Goal: Transaction & Acquisition: Subscribe to service/newsletter

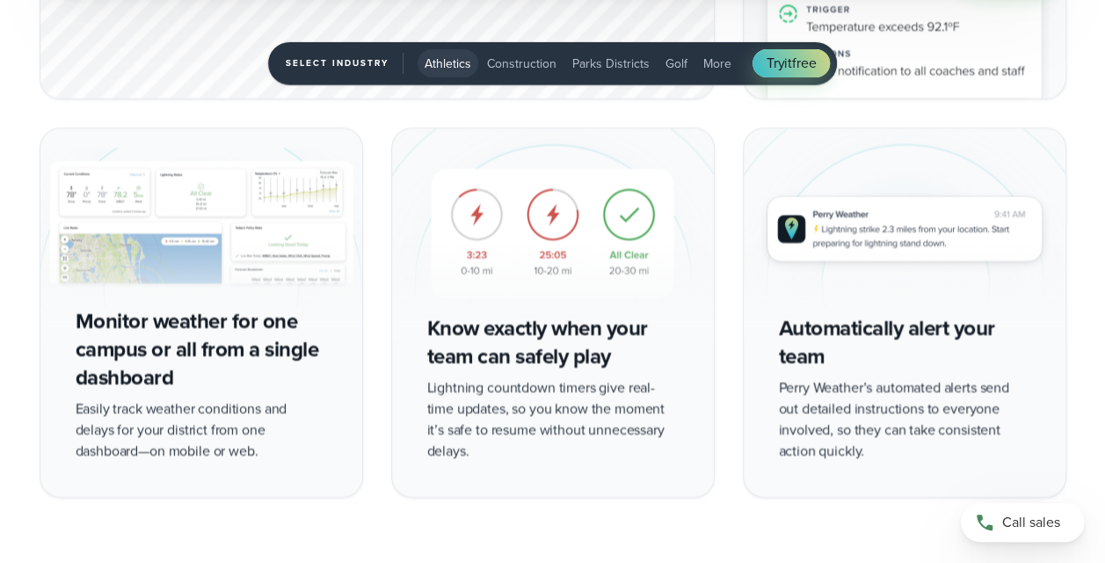
scroll to position [3092, 0]
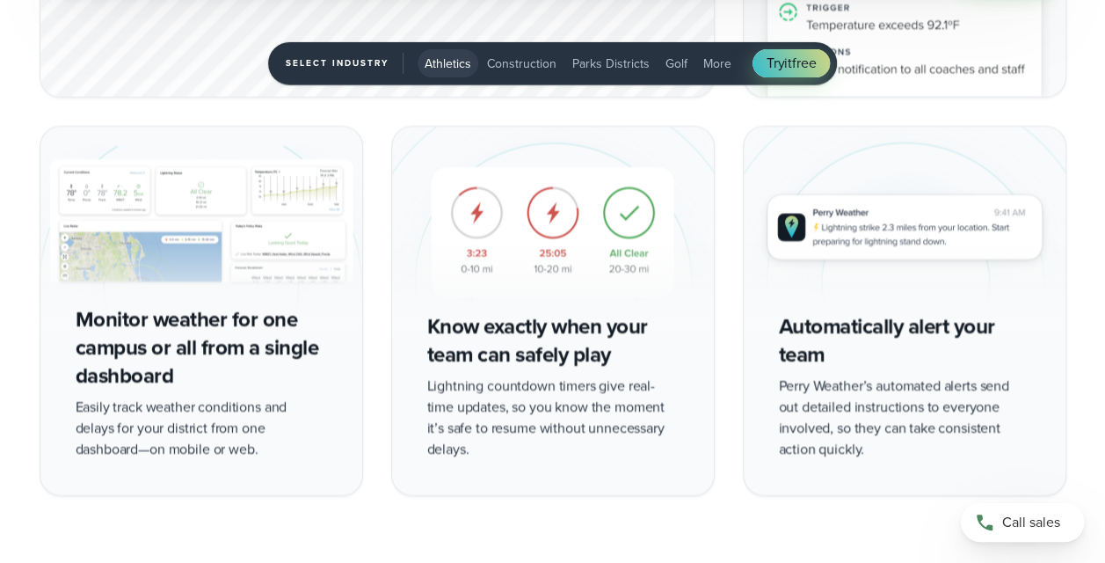
click at [220, 345] on div "Monitor weather for one campus or all from a single dashboard Easily track weat…" at bounding box center [202, 310] width 324 height 369
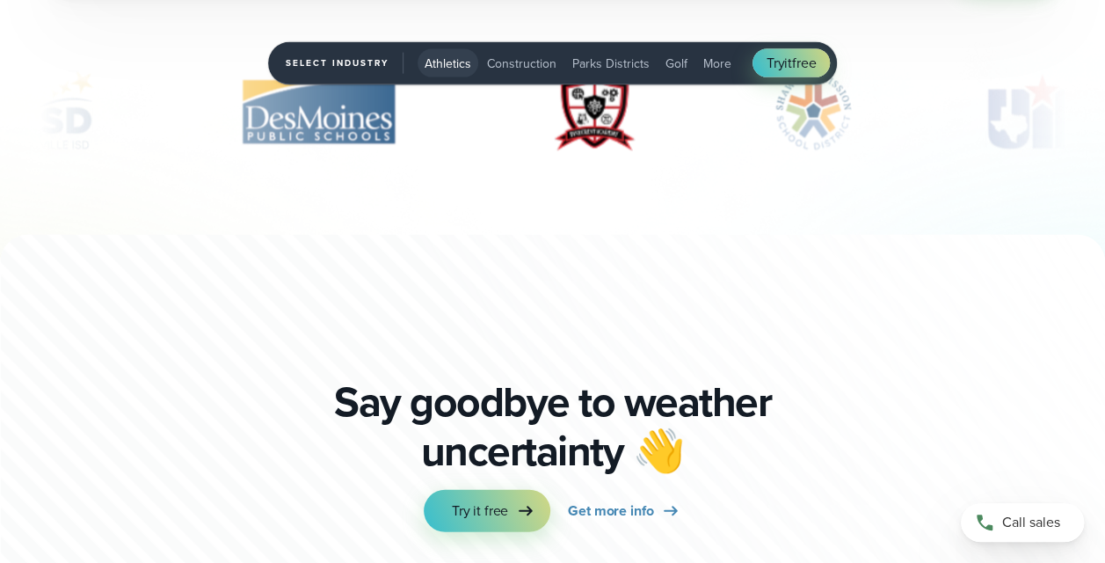
scroll to position [5305, 0]
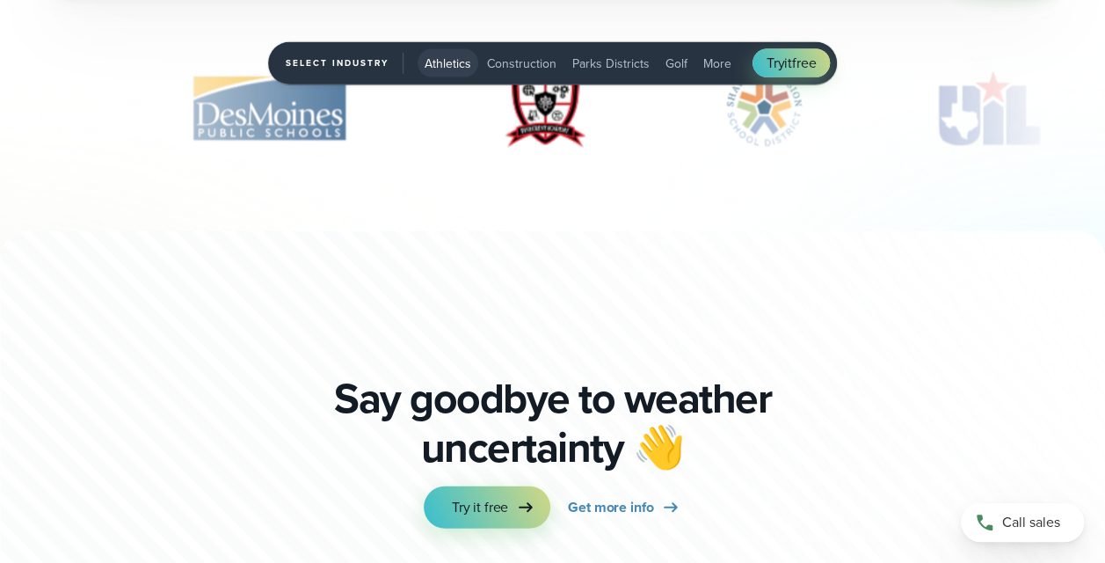
click at [707, 62] on span "More" at bounding box center [718, 64] width 28 height 18
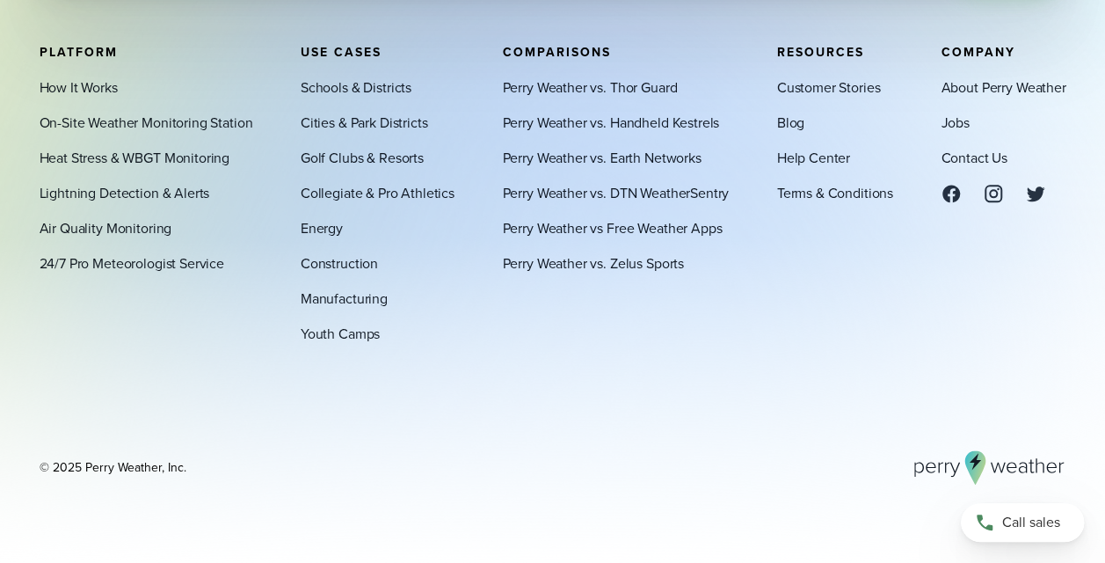
scroll to position [4267, 0]
click at [155, 126] on link "On-Site Weather Monitoring Station" at bounding box center [147, 123] width 214 height 21
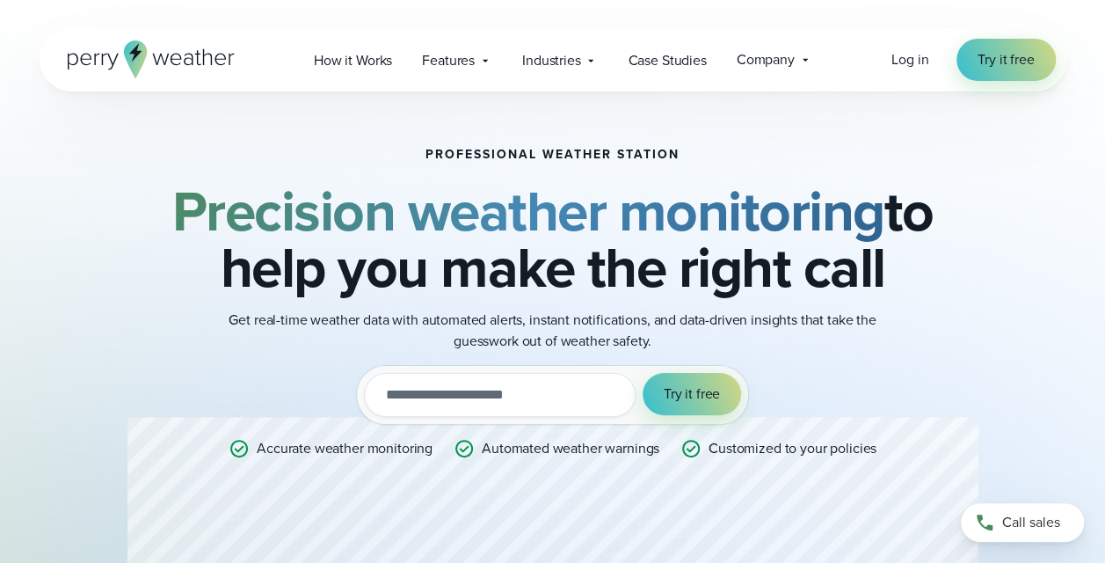
click at [477, 396] on input "email" at bounding box center [500, 395] width 272 height 44
type input "**********"
click at [682, 399] on span "Try it free" at bounding box center [692, 393] width 56 height 21
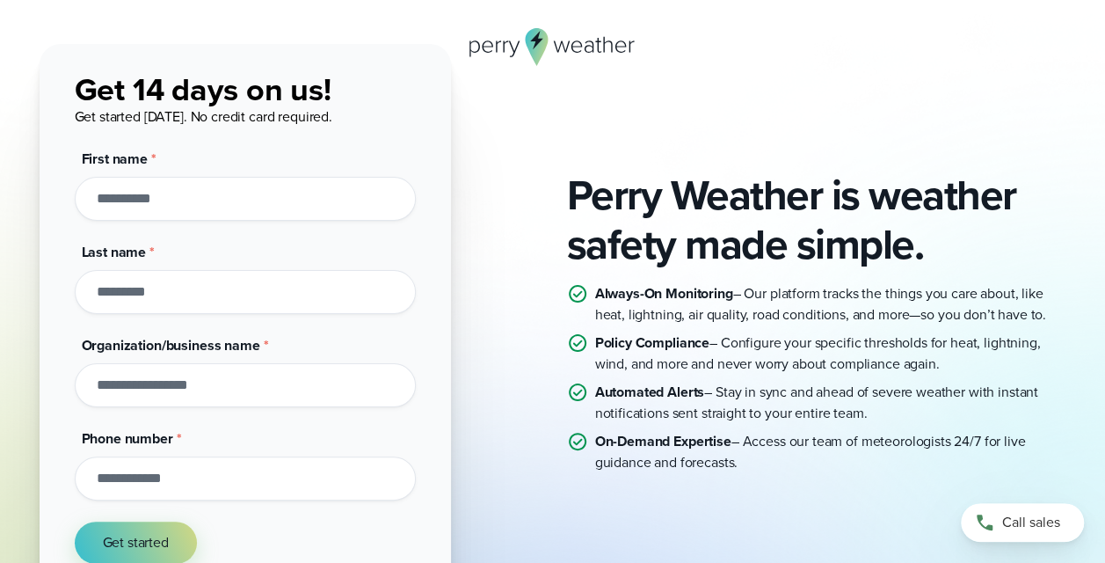
scroll to position [65, 0]
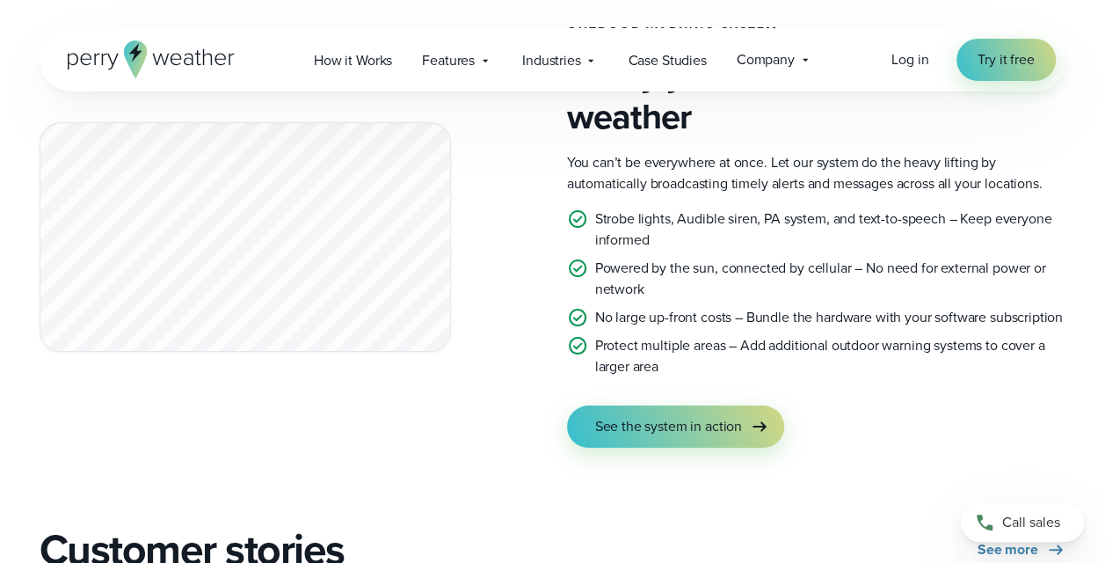
scroll to position [3168, 0]
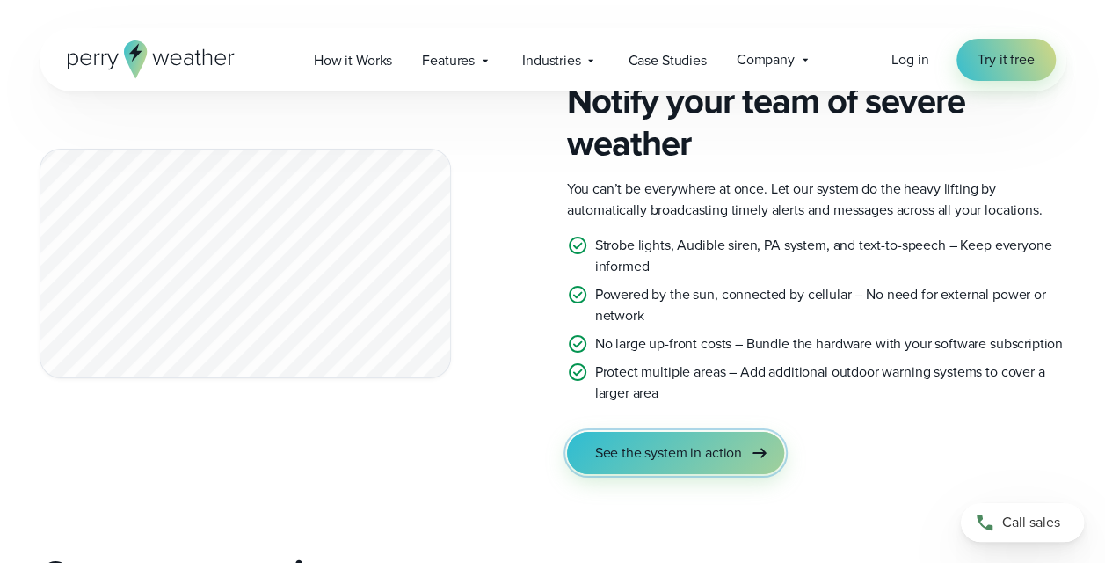
click at [642, 442] on span "See the system in action" at bounding box center [668, 452] width 147 height 21
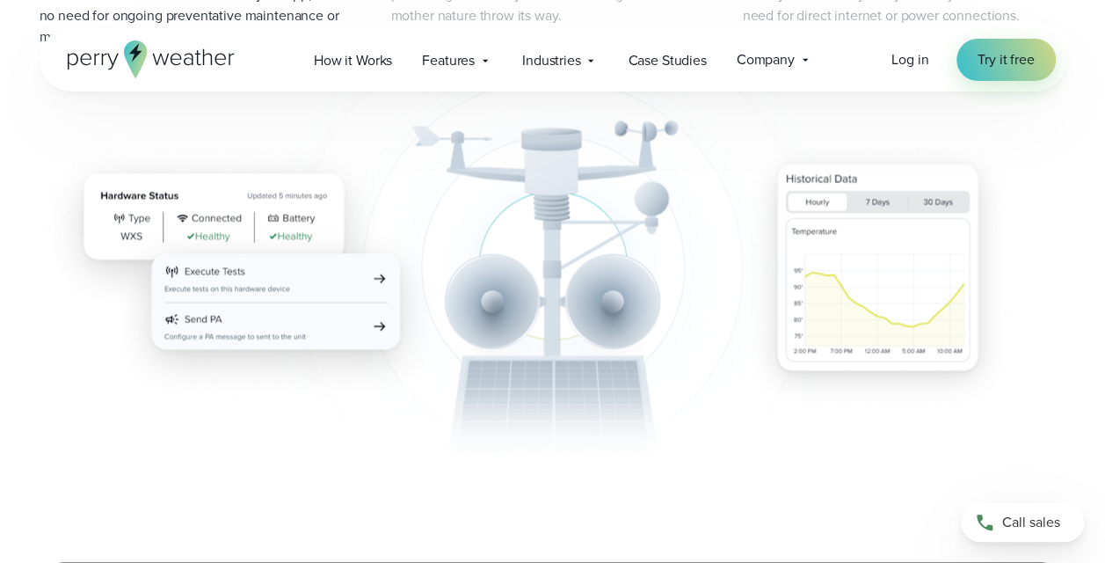
scroll to position [1277, 0]
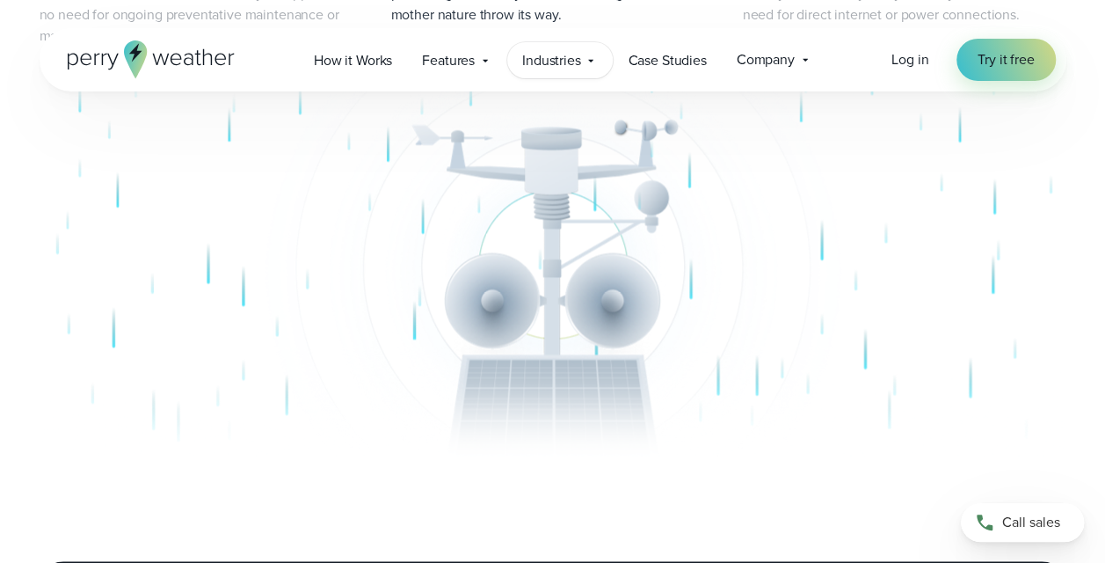
click at [574, 63] on span "Industries" at bounding box center [551, 60] width 59 height 21
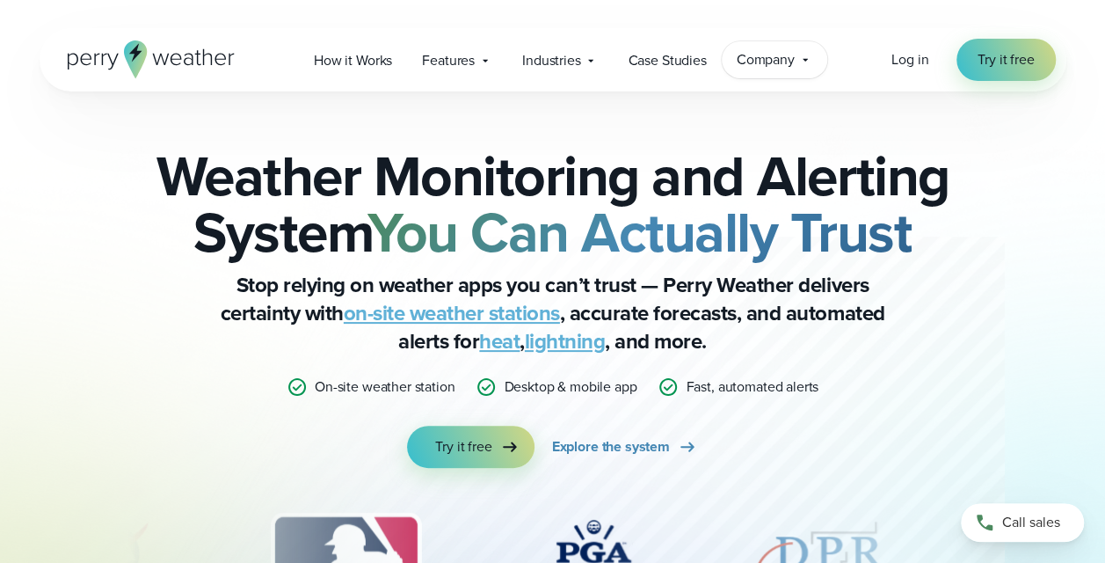
click at [784, 61] on span "Company" at bounding box center [766, 59] width 58 height 21
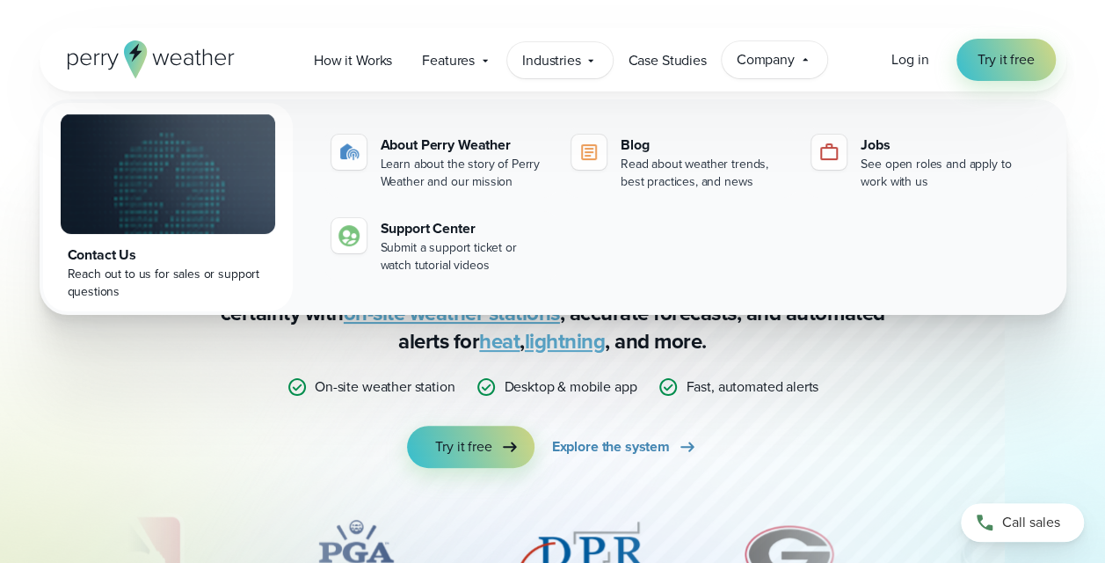
click at [579, 63] on span "Industries" at bounding box center [551, 60] width 59 height 21
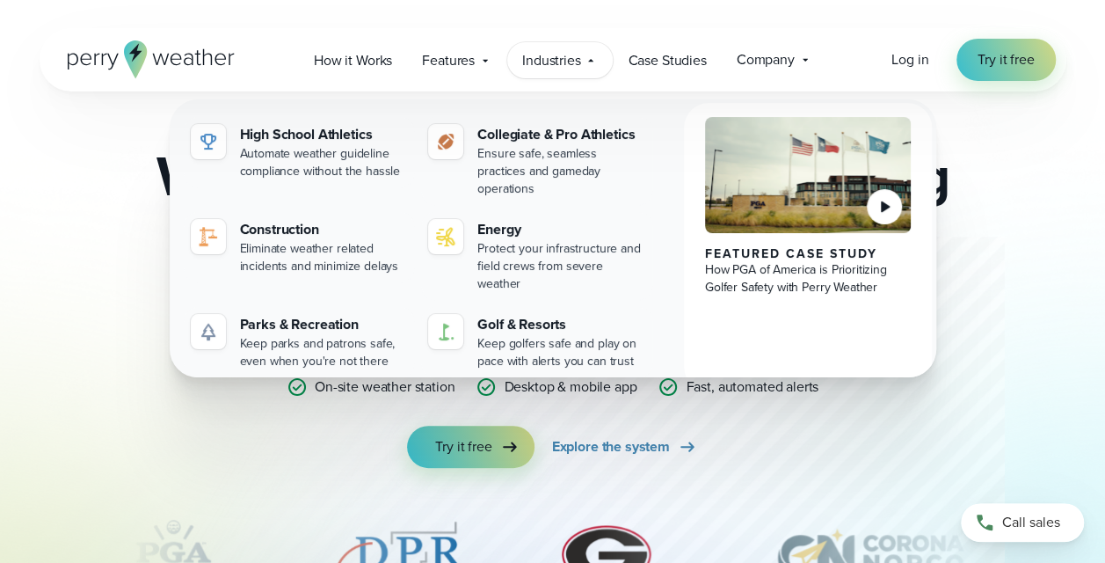
click at [1061, 316] on div "Weather Monitoring and Alerting System You Can Actually Trust Stop relying on w…" at bounding box center [553, 387] width 1027 height 593
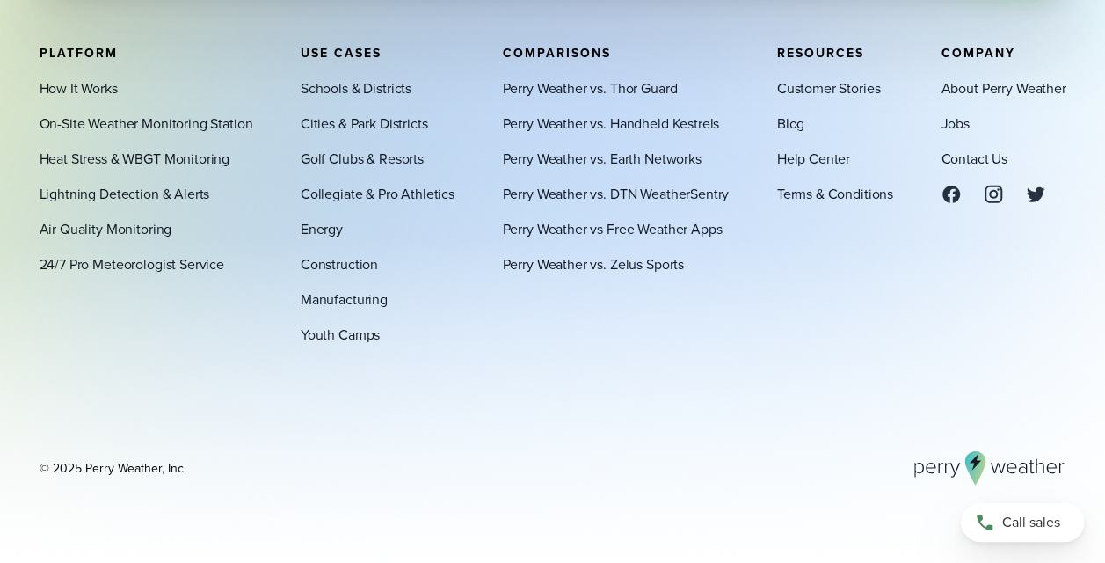
scroll to position [5990, 0]
click at [126, 224] on link "Air Quality Monitoring" at bounding box center [106, 228] width 133 height 21
